Goal: Transaction & Acquisition: Book appointment/travel/reservation

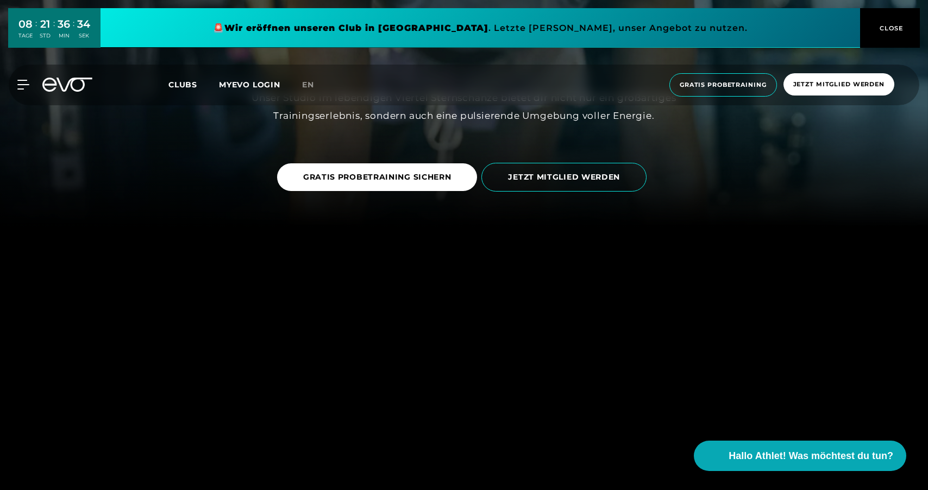
scroll to position [267, 0]
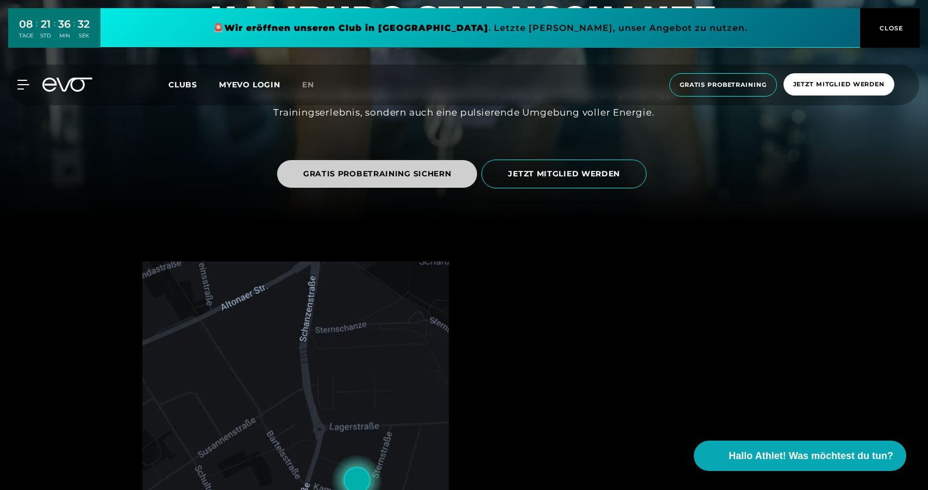
click at [438, 180] on span "GRATIS PROBETRAINING SICHERN" at bounding box center [377, 174] width 200 height 28
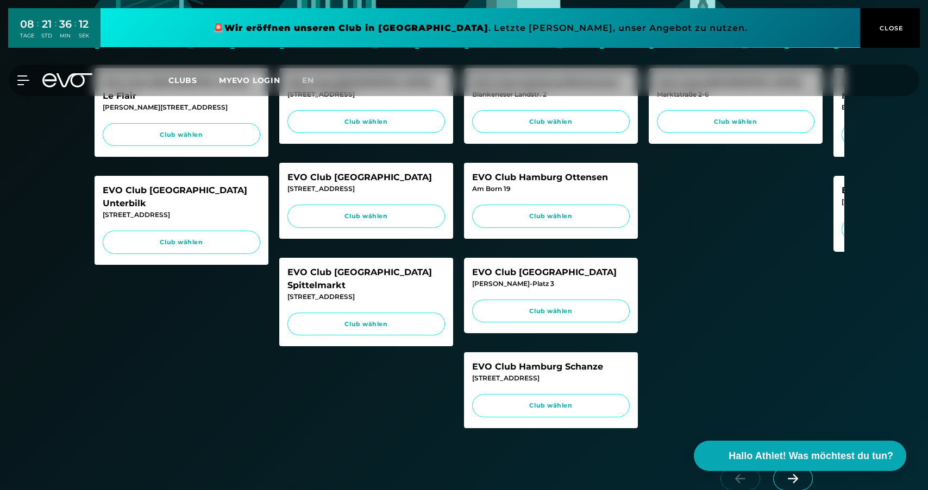
scroll to position [374, 0]
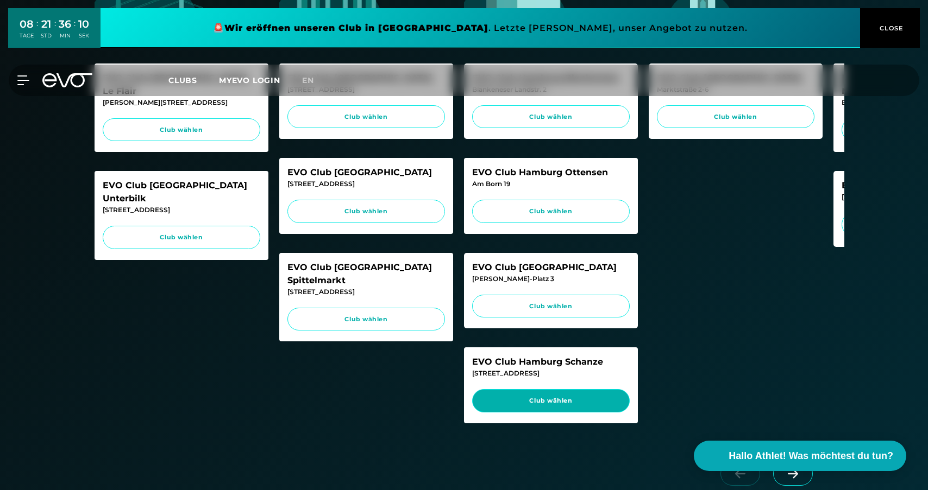
click at [524, 406] on span "Club wählen" at bounding box center [550, 400] width 137 height 9
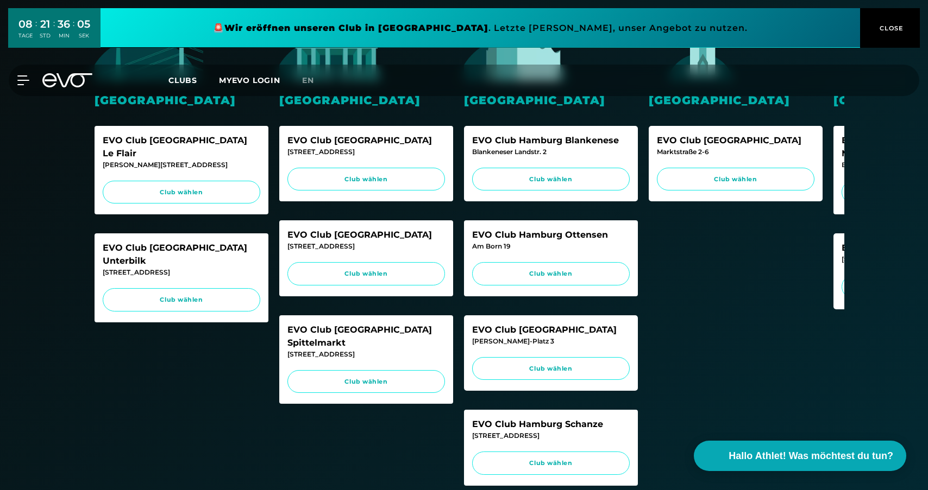
scroll to position [0, 0]
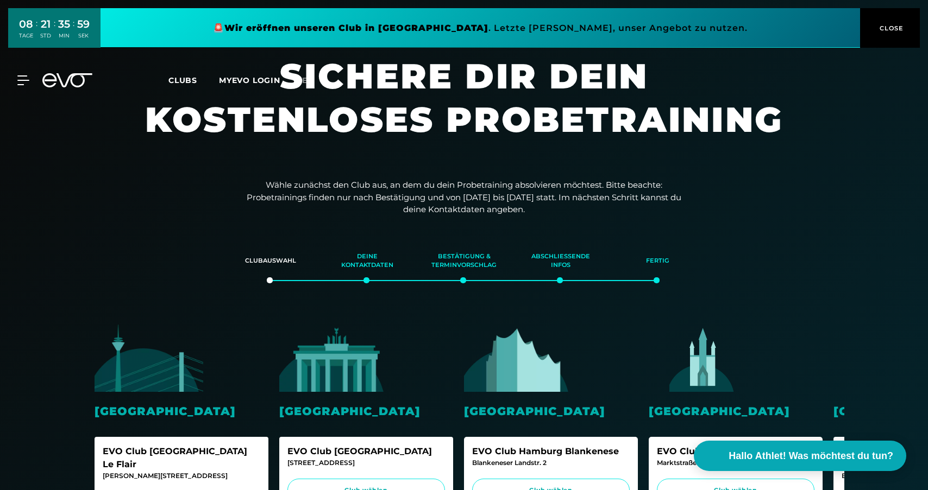
click at [895, 24] on span "CLOSE" at bounding box center [890, 28] width 27 height 10
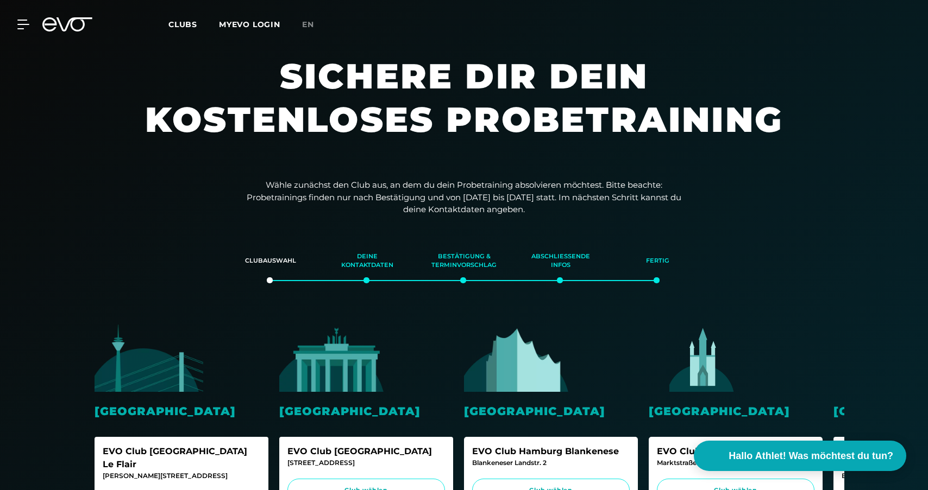
click at [180, 26] on span "Clubs" at bounding box center [182, 25] width 29 height 10
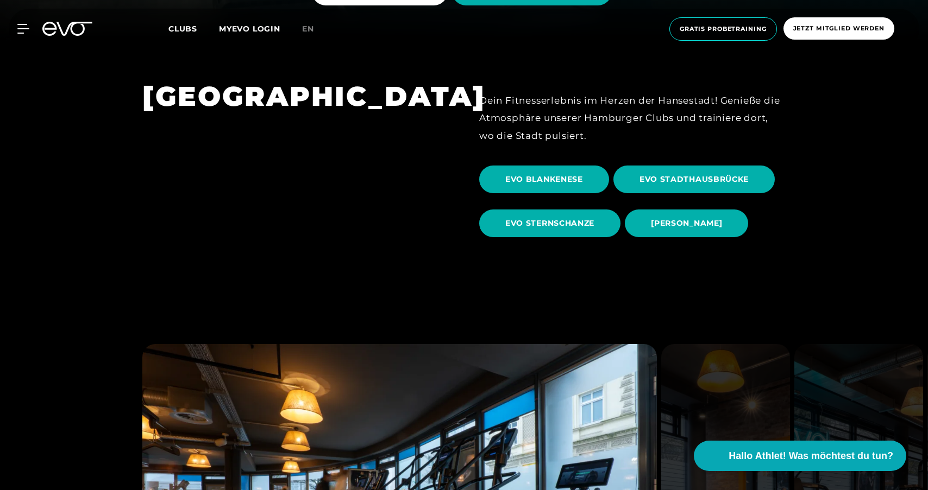
scroll to position [452, 0]
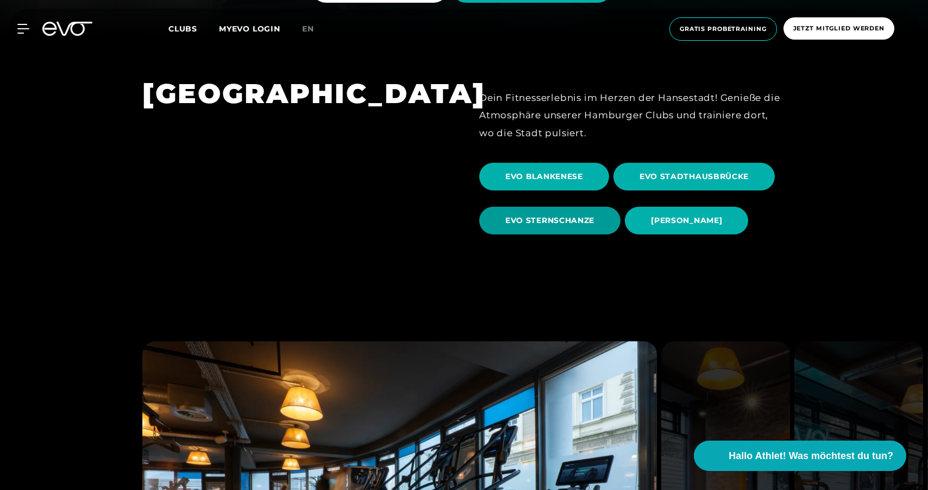
click at [594, 218] on span "EVO STERNSCHANZE" at bounding box center [549, 220] width 89 height 11
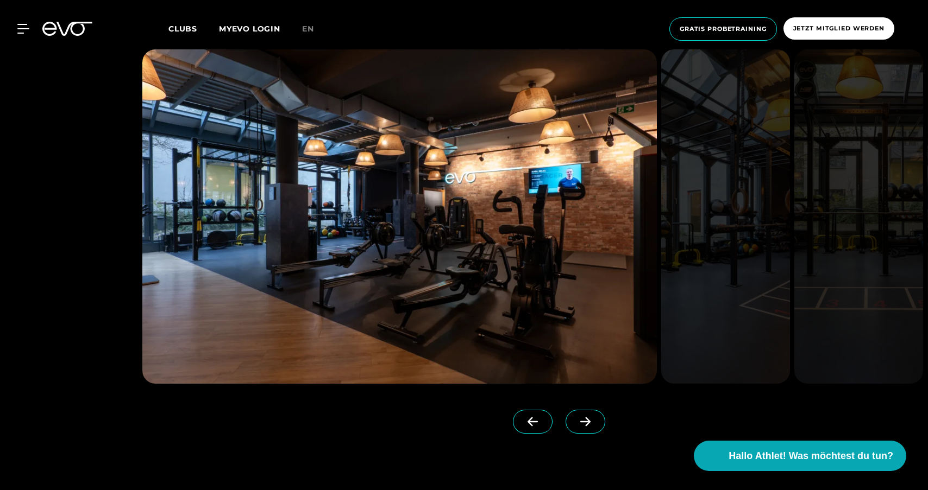
scroll to position [1076, 0]
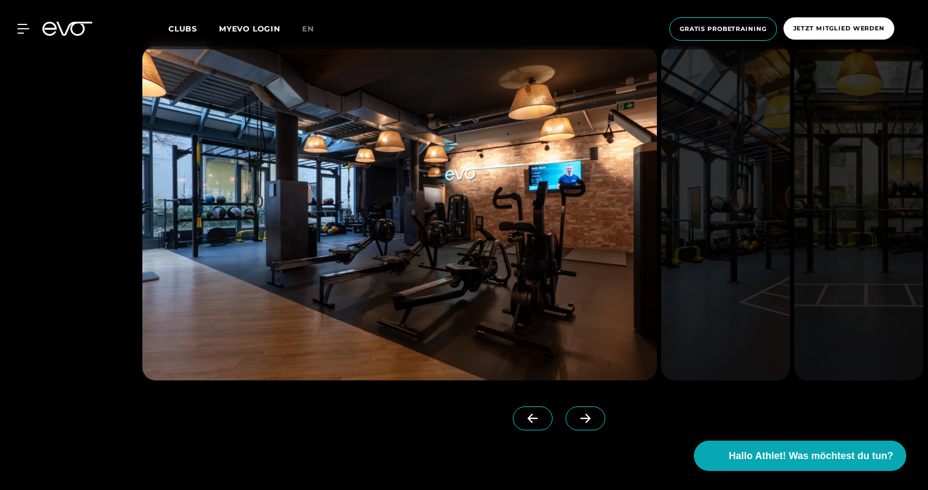
click at [576, 417] on icon at bounding box center [585, 419] width 19 height 10
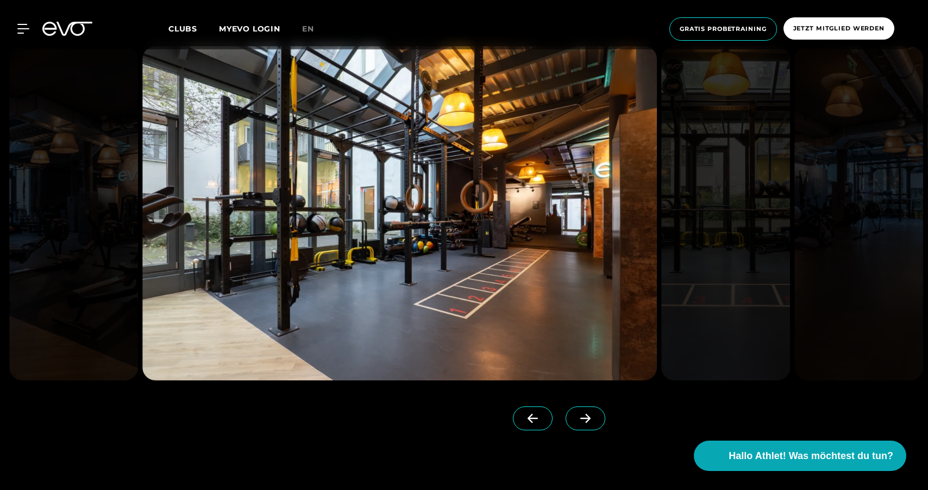
click at [576, 417] on icon at bounding box center [585, 419] width 19 height 10
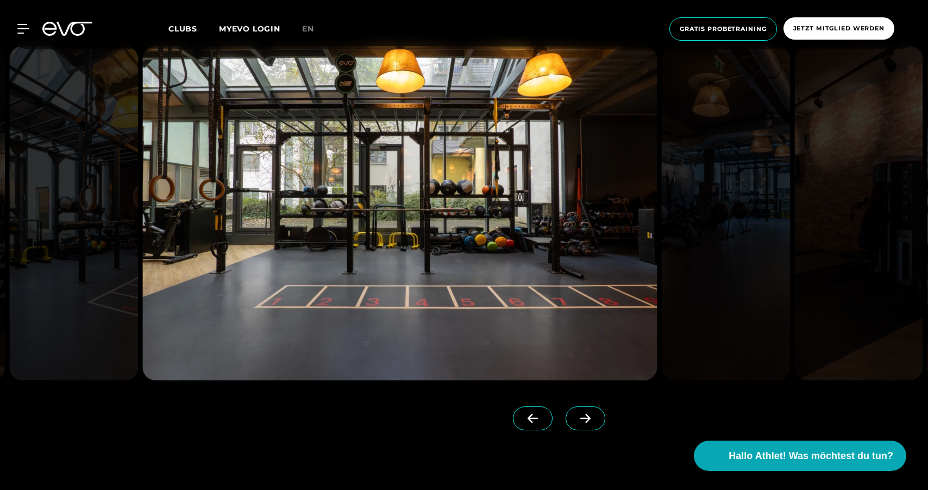
click at [576, 417] on icon at bounding box center [585, 419] width 19 height 10
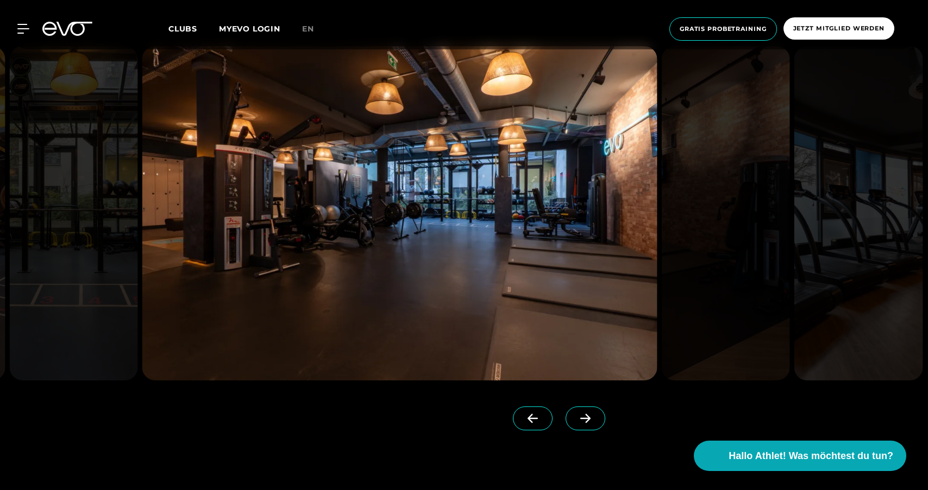
click at [576, 417] on icon at bounding box center [585, 419] width 19 height 10
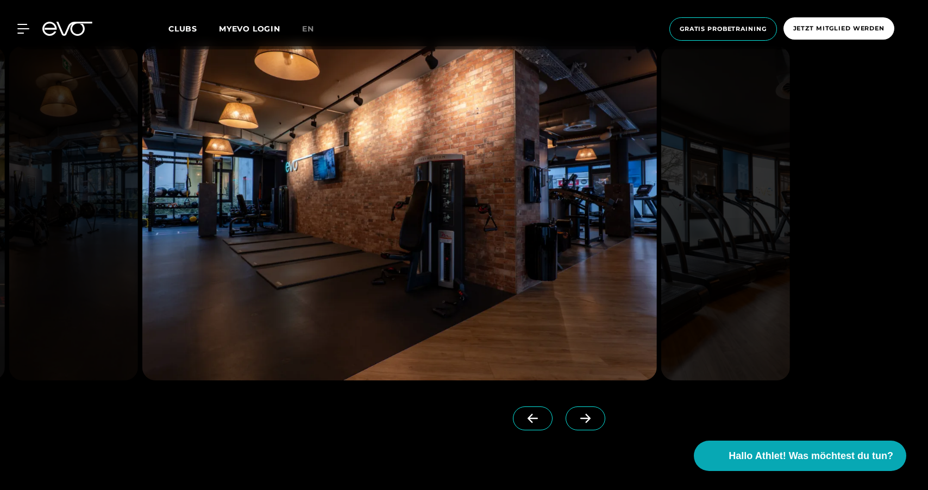
click at [576, 417] on icon at bounding box center [585, 419] width 19 height 10
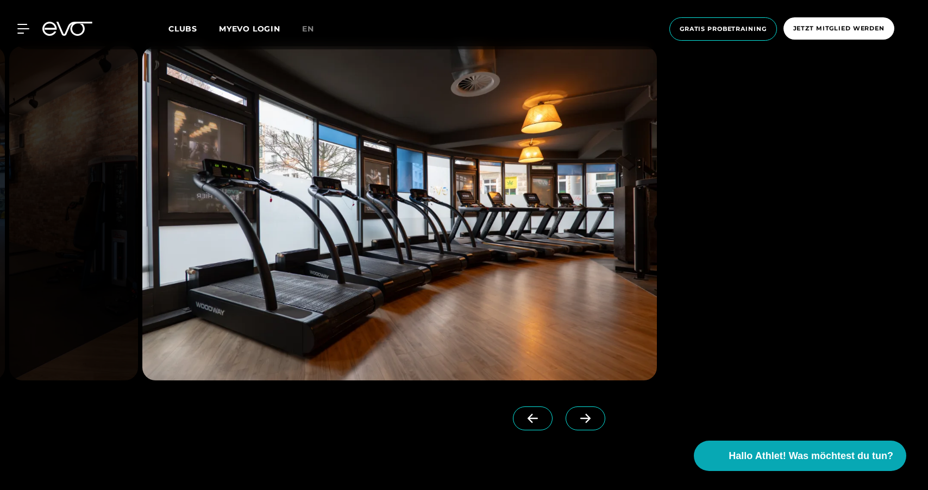
click at [576, 417] on icon at bounding box center [585, 419] width 19 height 10
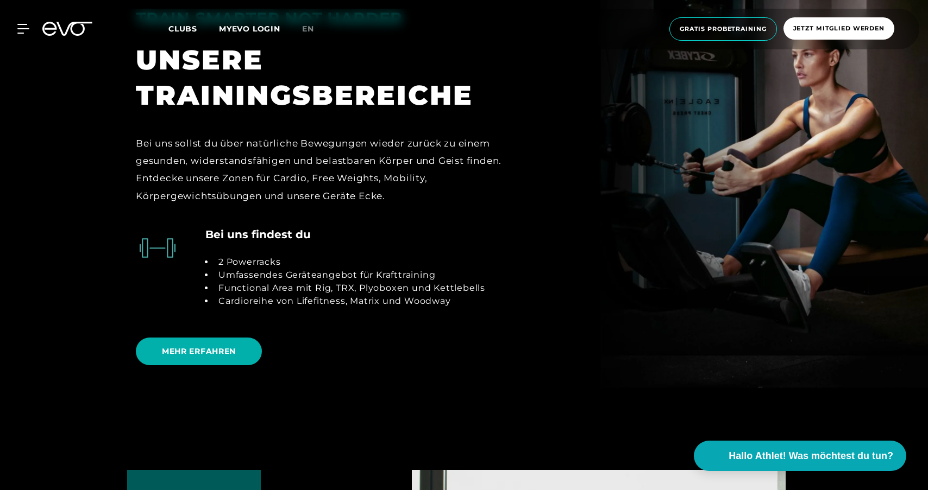
scroll to position [2293, 0]
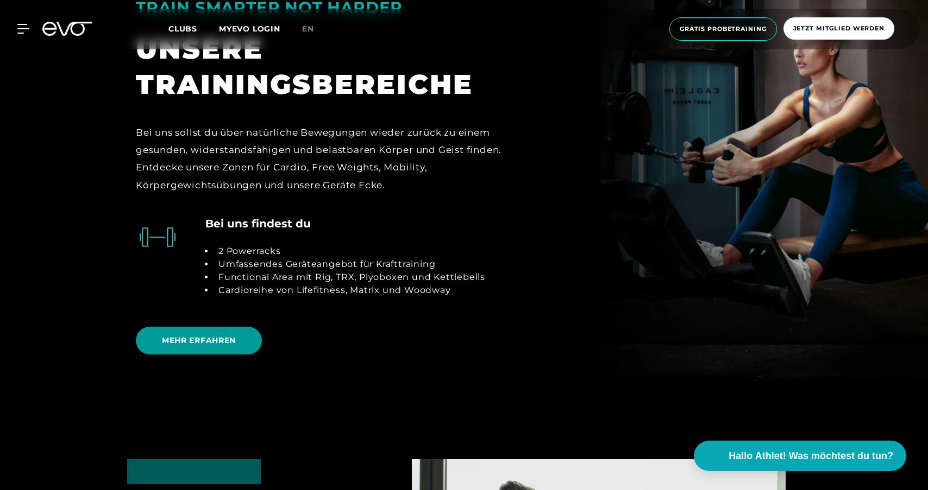
click at [230, 344] on span "MEHR ERFAHREN" at bounding box center [199, 340] width 74 height 11
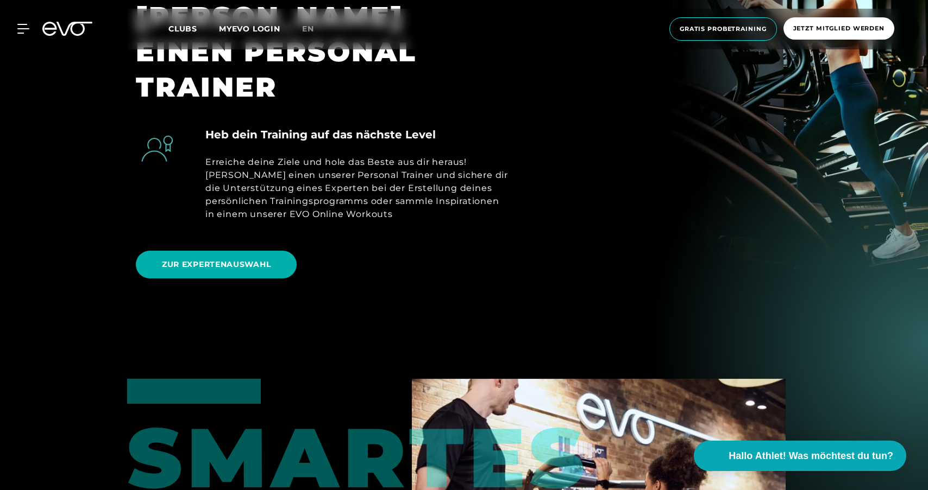
scroll to position [357, 0]
